Goal: Information Seeking & Learning: Find specific fact

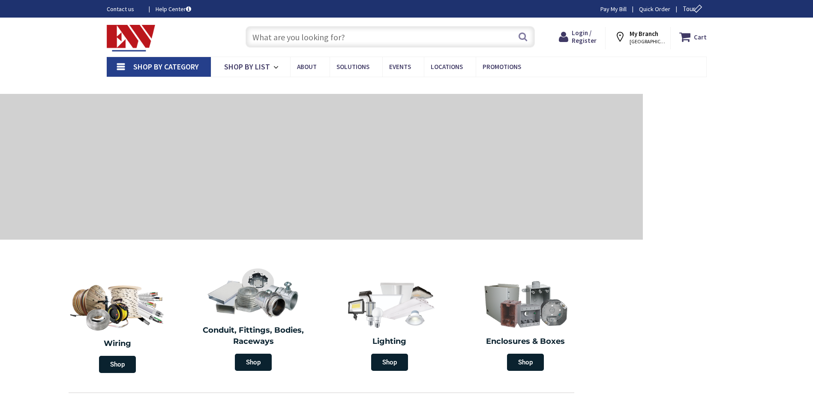
click at [285, 39] on input "text" at bounding box center [390, 36] width 289 height 21
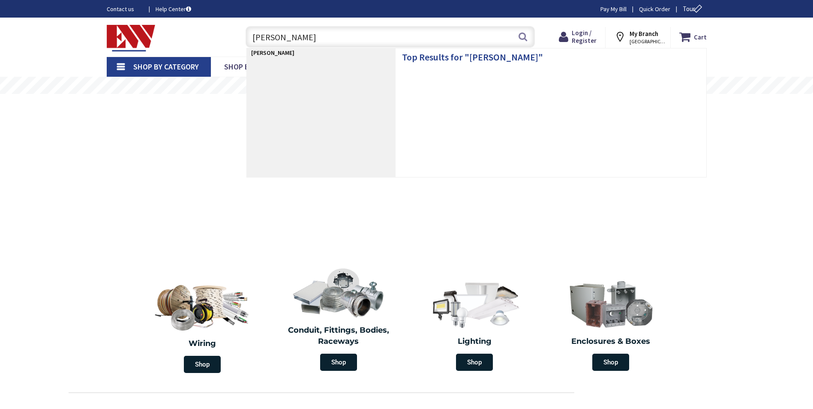
type input "[PERSON_NAME]"
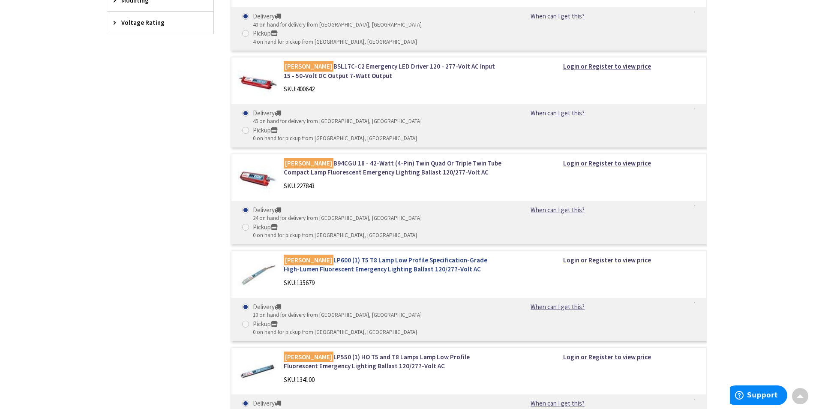
scroll to position [471, 0]
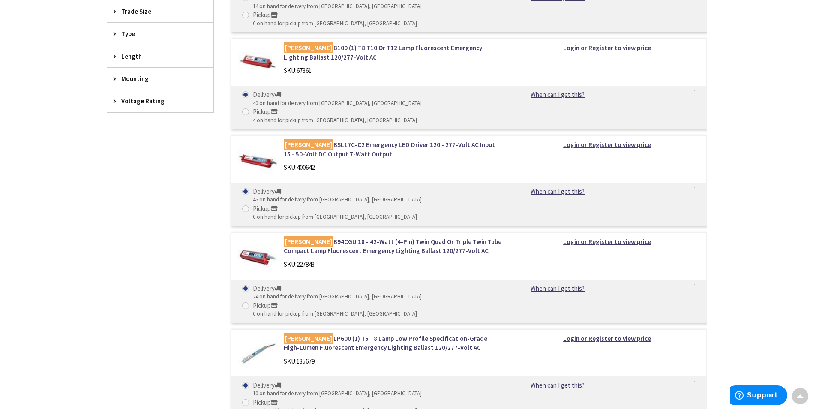
scroll to position [386, 0]
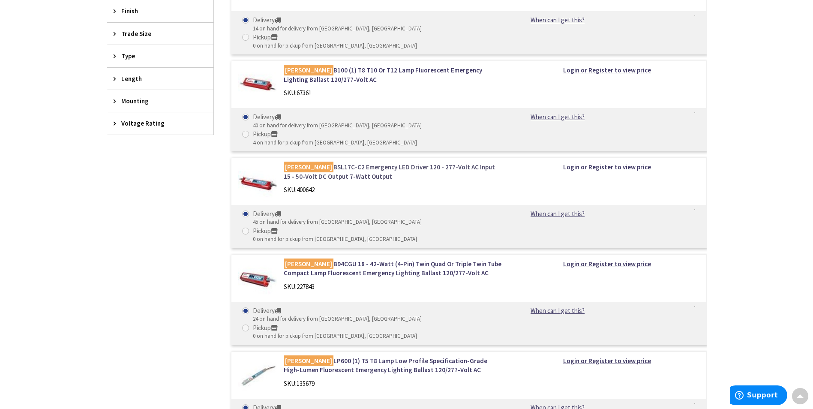
click at [364, 162] on link "Bodine BSL17C-C2 Emergency LED Driver 120 - 277-Volt AC Input 15 - 50-Volt DC O…" at bounding box center [393, 171] width 218 height 18
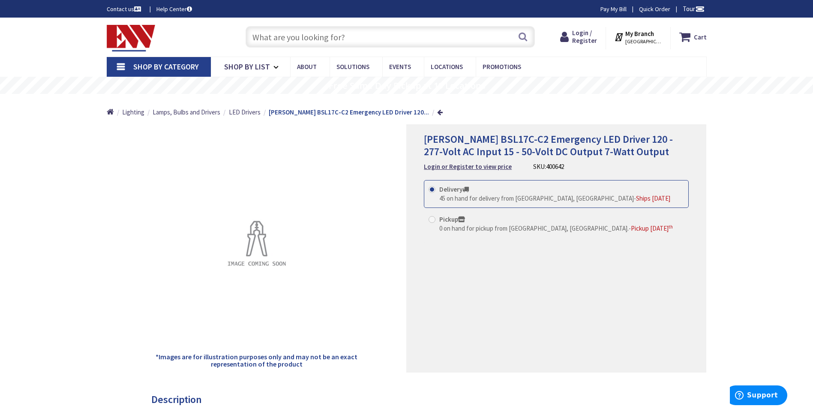
click at [368, 45] on input "text" at bounding box center [390, 36] width 289 height 21
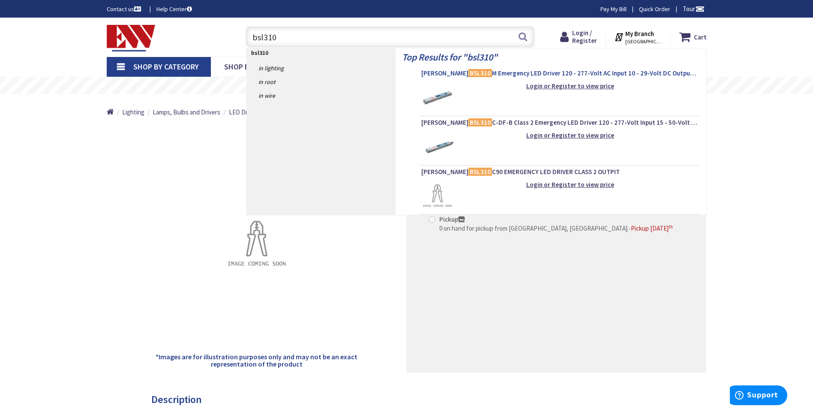
type input "bsl310"
click at [581, 75] on span "Bodine BSL310 M Emergency LED Driver 120 - 277-Volt AC Input 10 - 29-Volt DC Ou…" at bounding box center [559, 73] width 276 height 9
